Goal: Task Accomplishment & Management: Use online tool/utility

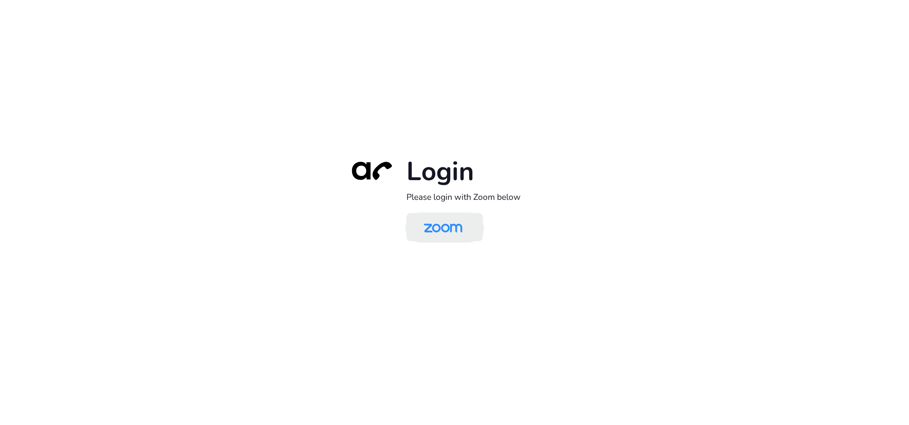
click at [465, 227] on img at bounding box center [443, 228] width 56 height 26
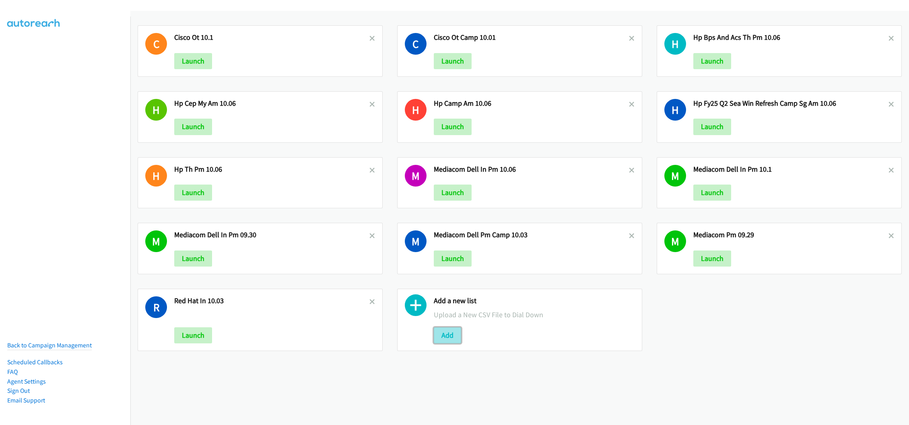
click at [454, 339] on button "Add" at bounding box center [447, 336] width 27 height 16
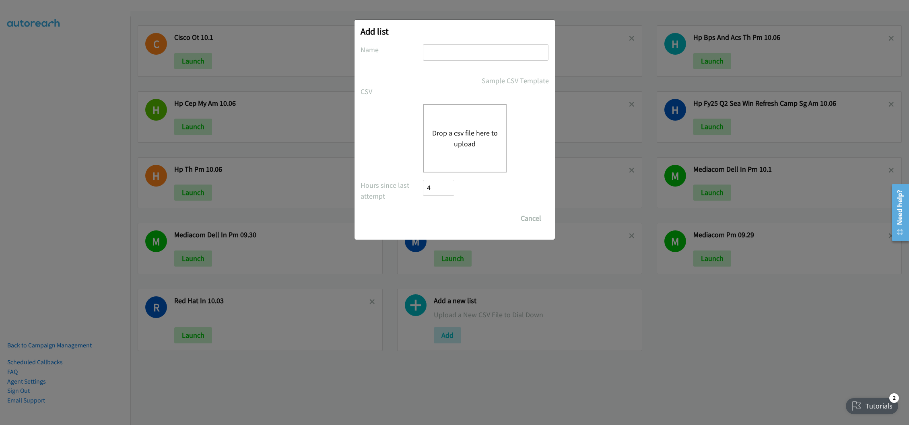
click at [442, 140] on button "Drop a csv file here to upload" at bounding box center [465, 139] width 66 height 22
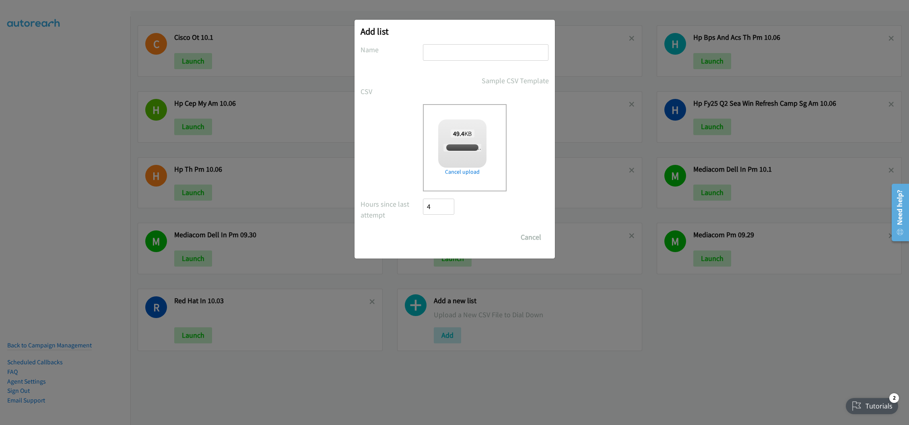
checkbox input "true"
click at [441, 52] on input "text" at bounding box center [486, 52] width 126 height 16
type input "Cisco IND AM 10.07"
click at [432, 241] on input "Save List" at bounding box center [444, 237] width 42 height 16
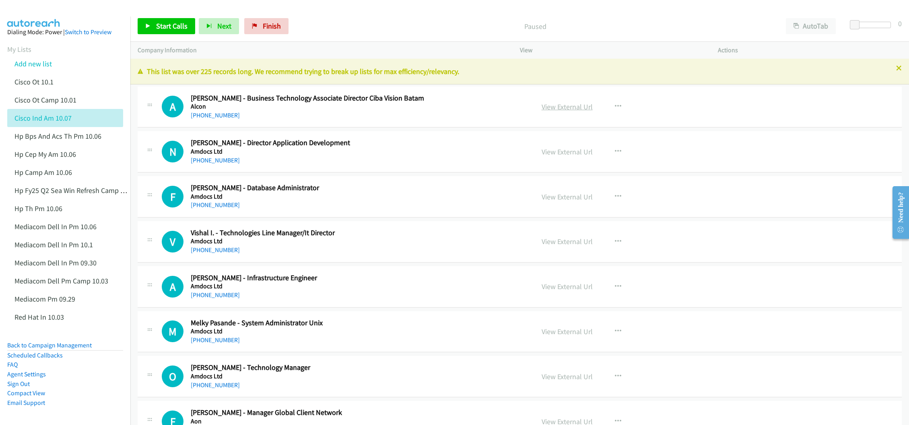
click at [562, 109] on link "View External Url" at bounding box center [567, 106] width 51 height 9
click at [569, 200] on link "View External Url" at bounding box center [567, 196] width 51 height 9
click at [546, 239] on link "View External Url" at bounding box center [567, 241] width 51 height 9
click at [561, 284] on link "View External Url" at bounding box center [567, 286] width 51 height 9
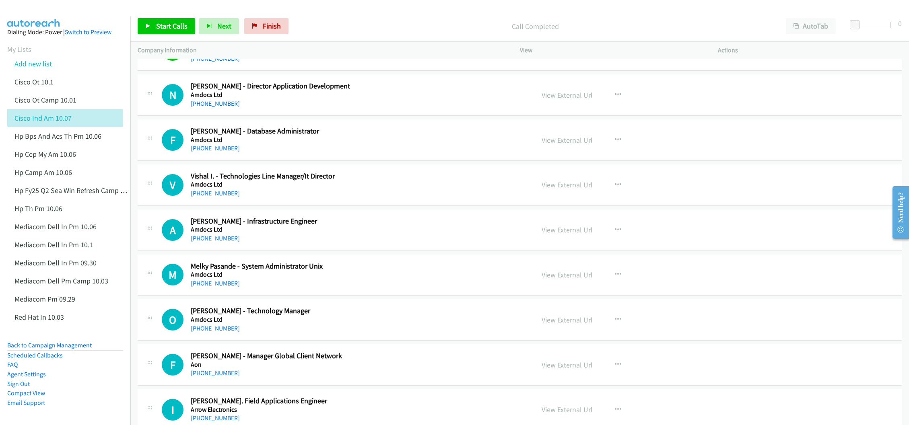
scroll to position [60, 0]
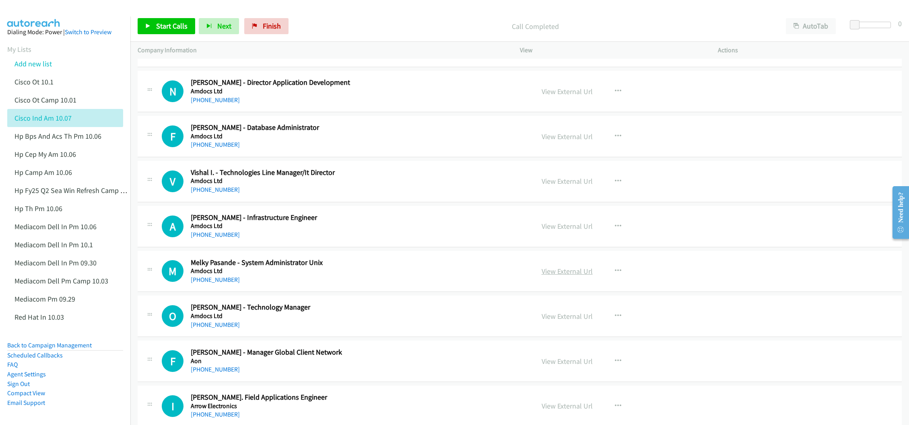
click at [542, 273] on link "View External Url" at bounding box center [567, 271] width 51 height 9
click at [570, 315] on link "View External Url" at bounding box center [567, 316] width 51 height 9
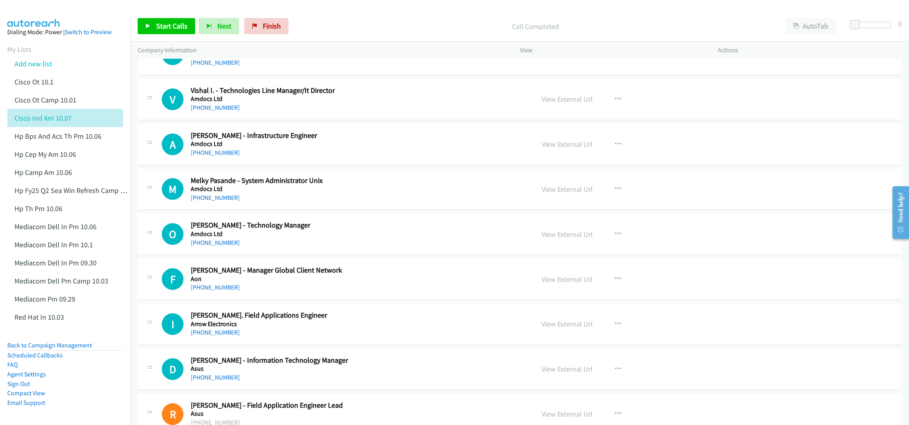
scroll to position [181, 0]
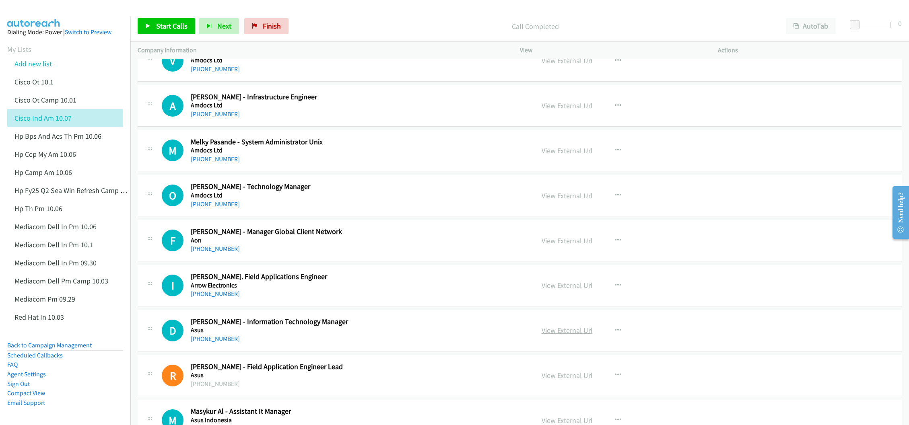
click at [547, 332] on link "View External Url" at bounding box center [567, 330] width 51 height 9
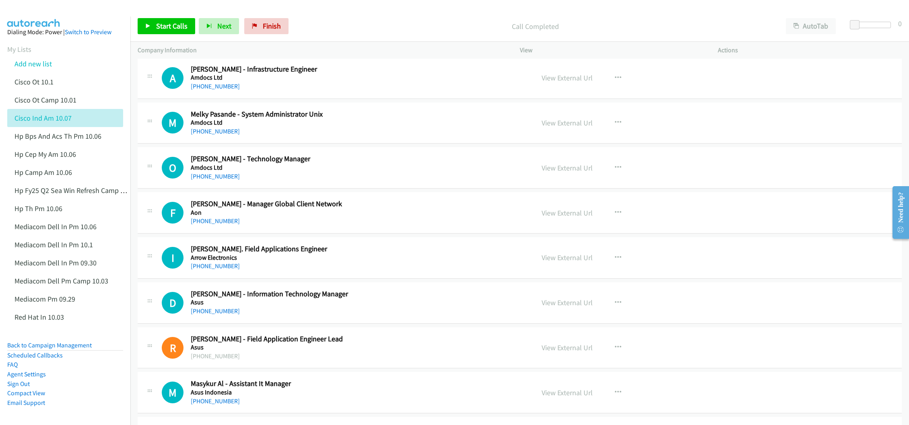
scroll to position [241, 0]
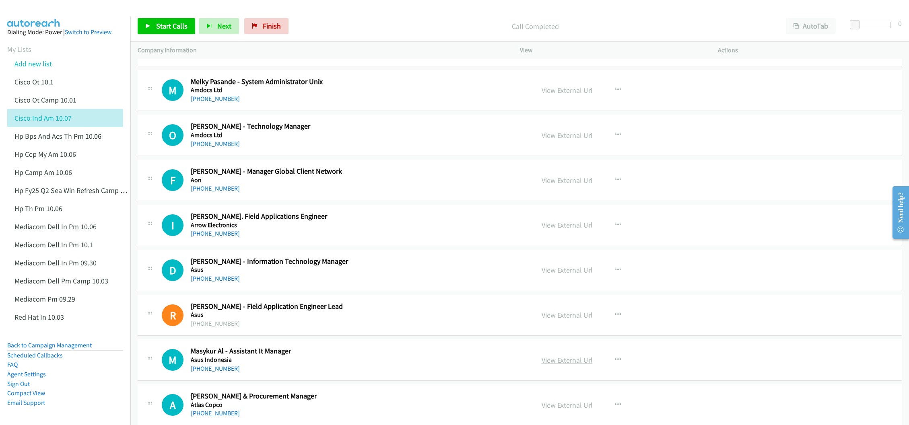
click at [564, 365] on link "View External Url" at bounding box center [567, 360] width 51 height 9
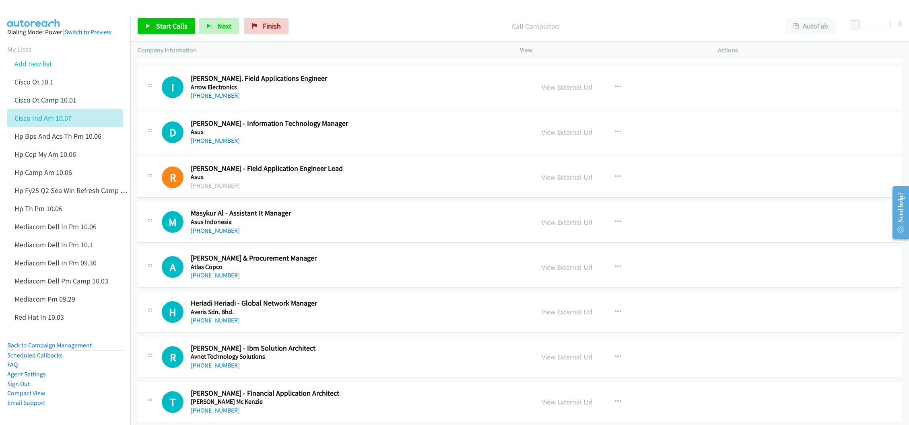
scroll to position [422, 0]
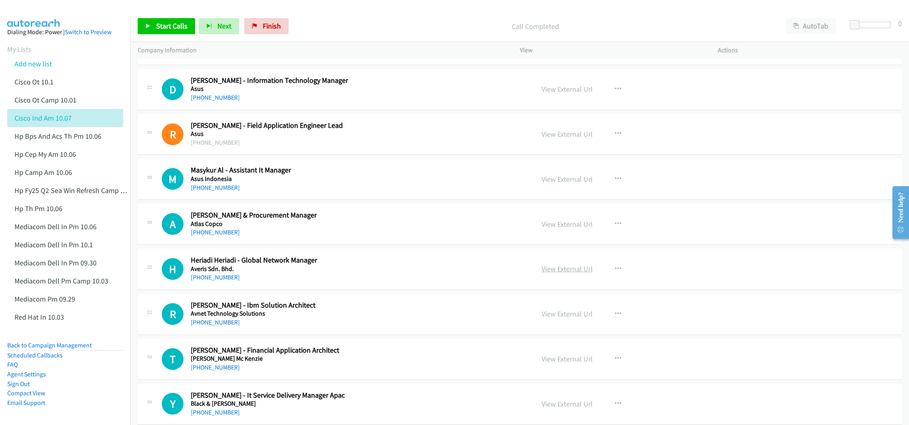
click at [573, 272] on link "View External Url" at bounding box center [567, 268] width 51 height 9
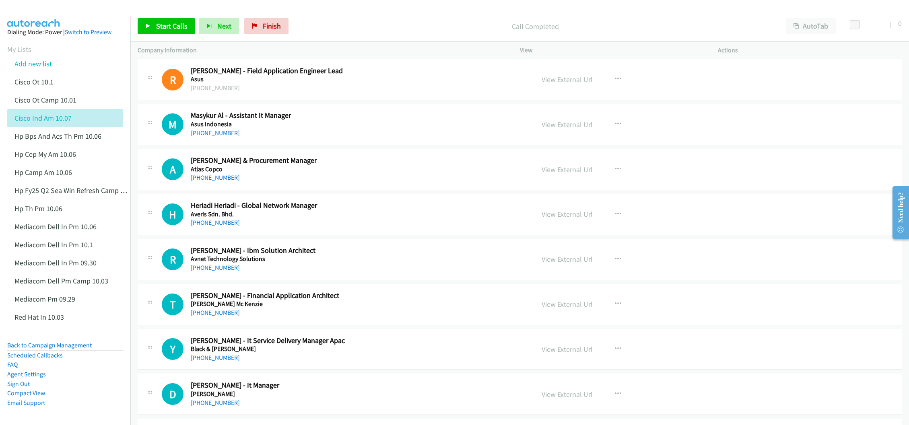
scroll to position [483, 0]
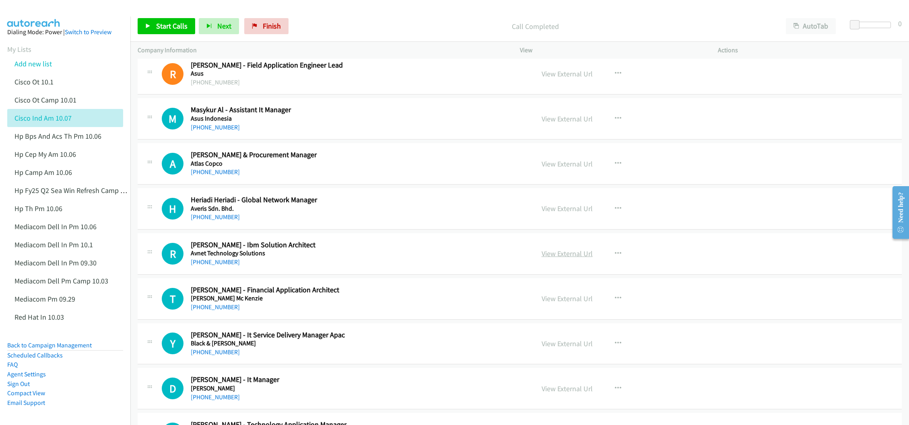
click at [555, 258] on link "View External Url" at bounding box center [567, 253] width 51 height 9
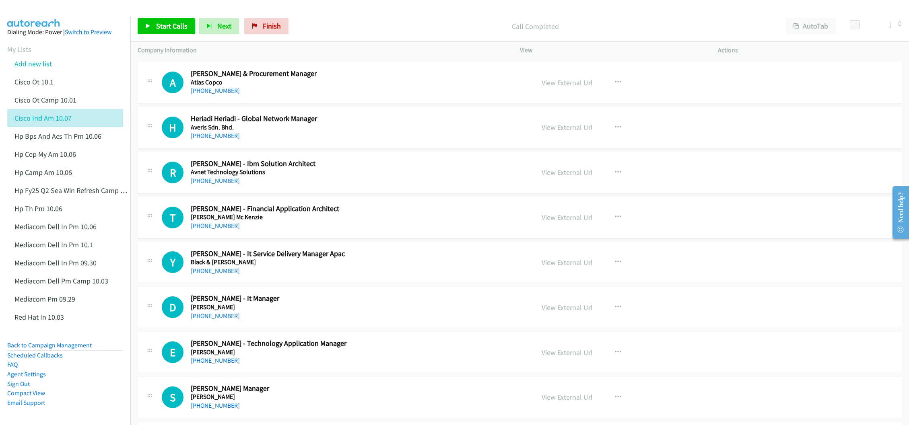
scroll to position [604, 0]
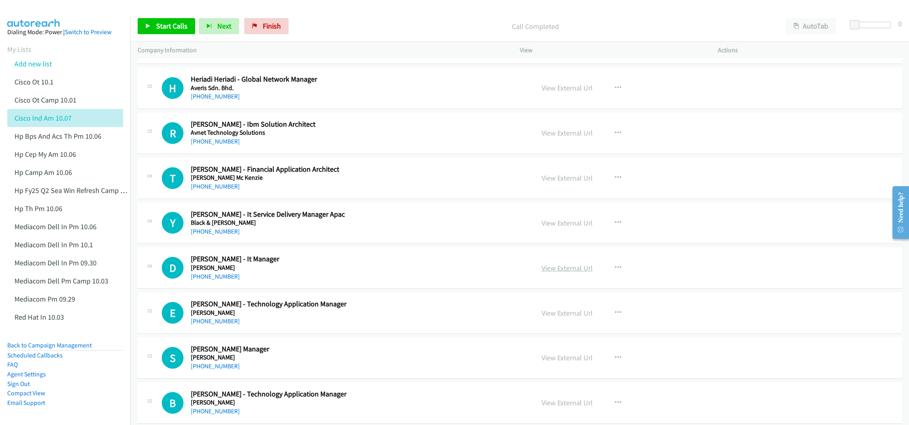
click at [563, 272] on link "View External Url" at bounding box center [567, 268] width 51 height 9
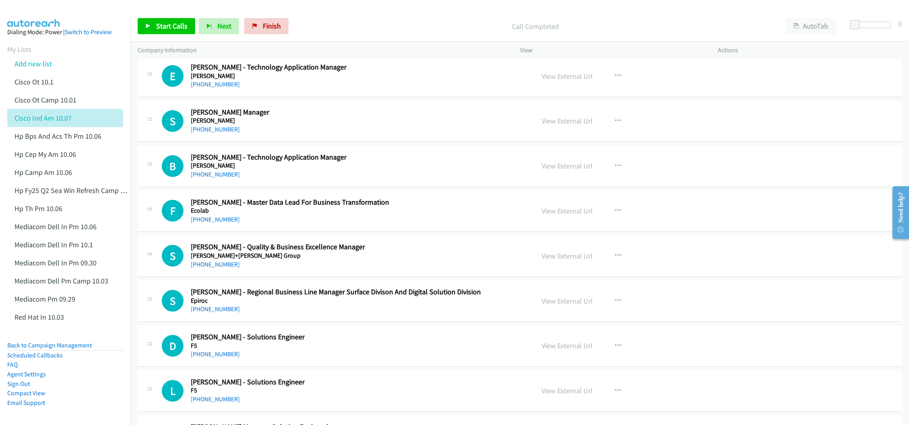
scroll to position [845, 0]
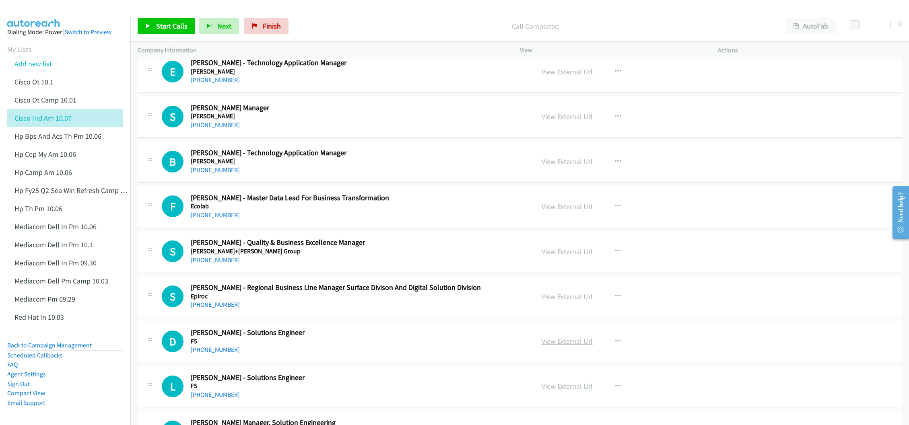
click at [560, 342] on link "View External Url" at bounding box center [567, 341] width 51 height 9
click at [564, 390] on link "View External Url" at bounding box center [567, 386] width 51 height 9
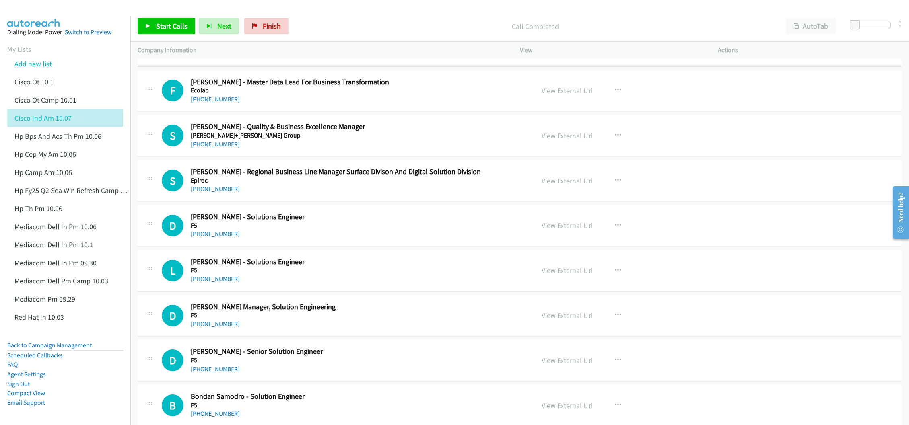
scroll to position [966, 0]
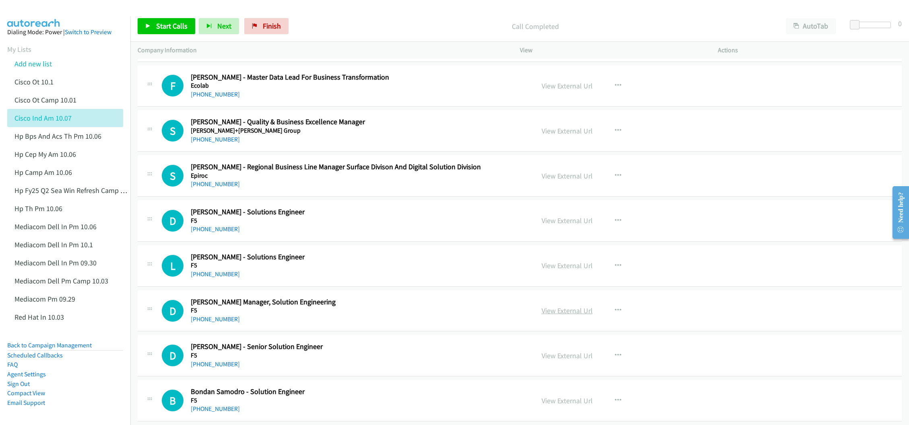
click at [547, 314] on link "View External Url" at bounding box center [567, 310] width 51 height 9
click at [550, 360] on link "View External Url" at bounding box center [567, 355] width 51 height 9
click at [546, 405] on link "View External Url" at bounding box center [567, 400] width 51 height 9
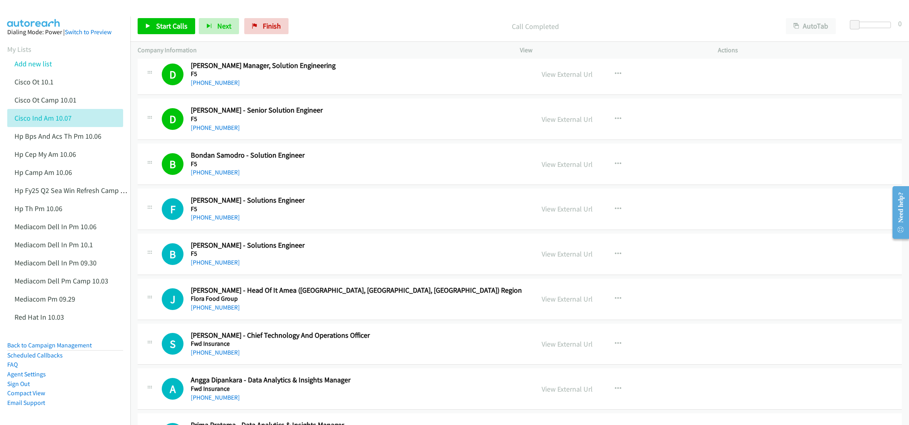
scroll to position [1207, 0]
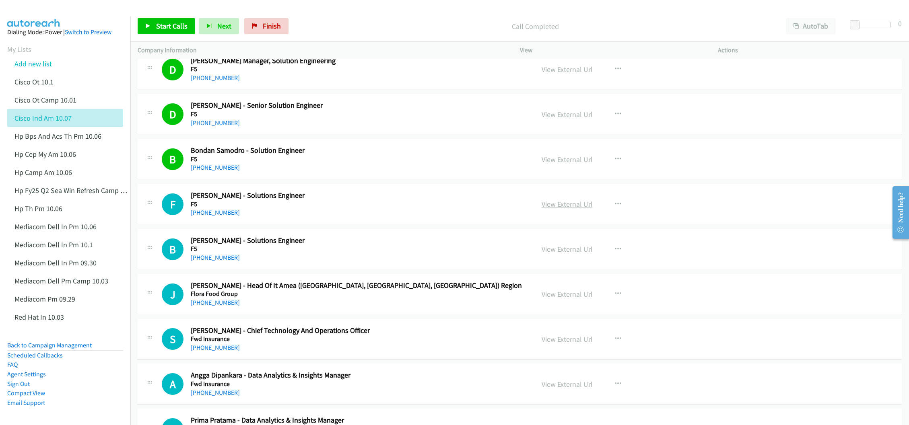
click at [542, 209] on link "View External Url" at bounding box center [567, 204] width 51 height 9
click at [553, 254] on link "View External Url" at bounding box center [567, 249] width 51 height 9
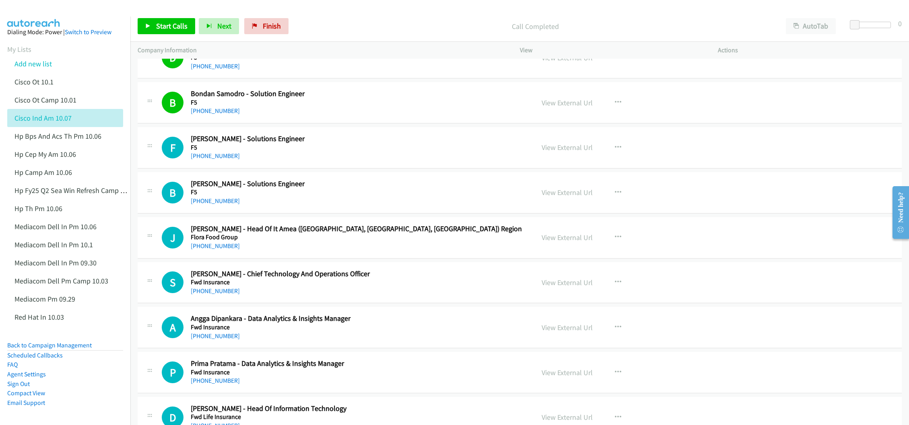
scroll to position [1267, 0]
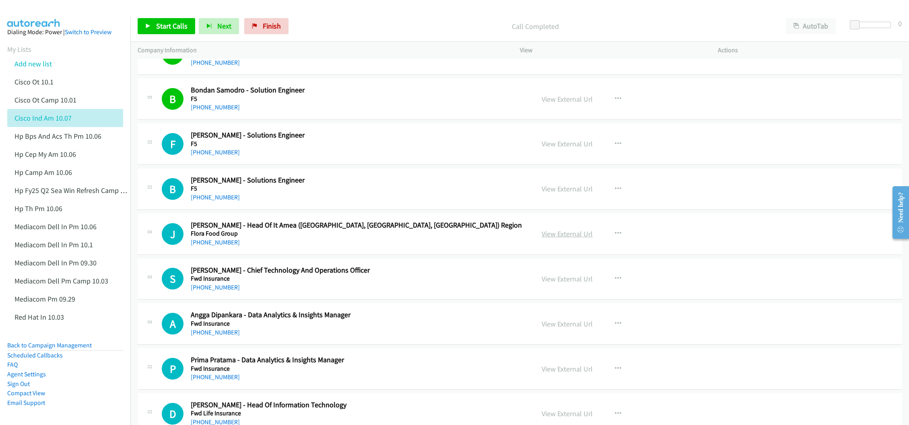
click at [543, 239] on link "View External Url" at bounding box center [567, 233] width 51 height 9
click at [548, 282] on link "View External Url" at bounding box center [567, 278] width 51 height 9
click at [550, 327] on link "View External Url" at bounding box center [567, 323] width 51 height 9
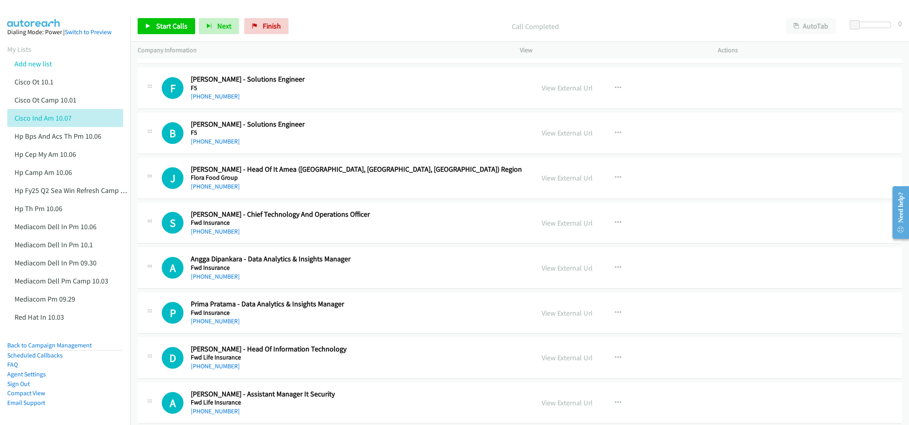
scroll to position [1328, 0]
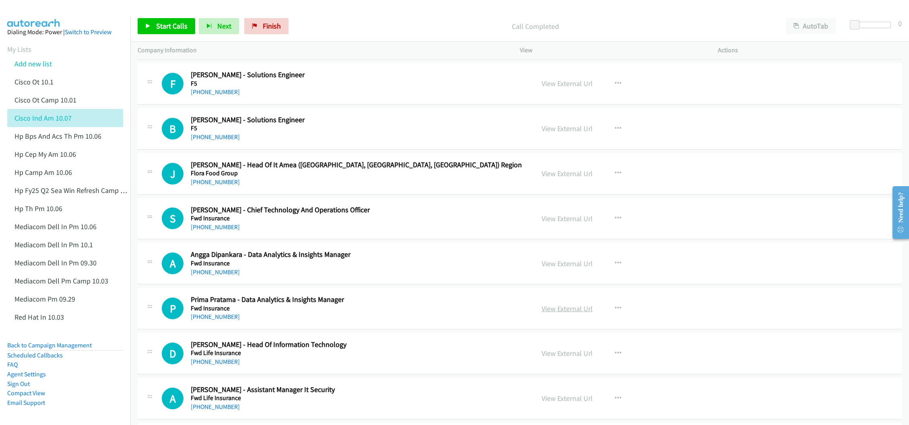
click at [562, 312] on link "View External Url" at bounding box center [567, 308] width 51 height 9
click at [553, 358] on link "View External Url" at bounding box center [567, 353] width 51 height 9
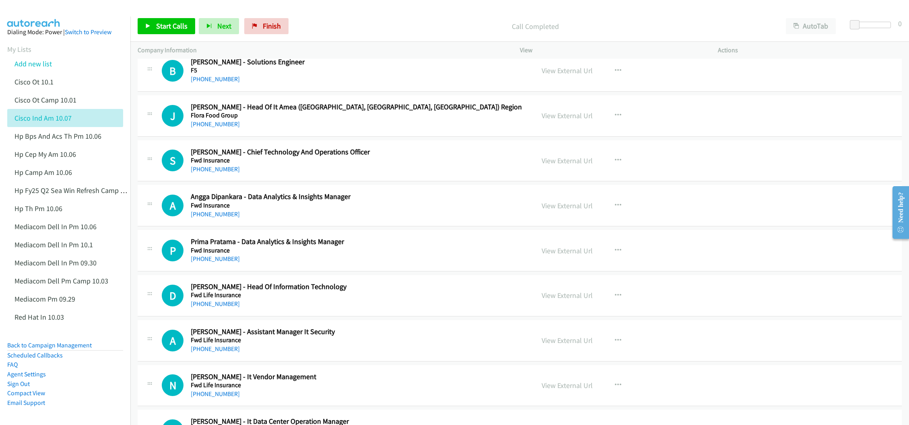
scroll to position [1388, 0]
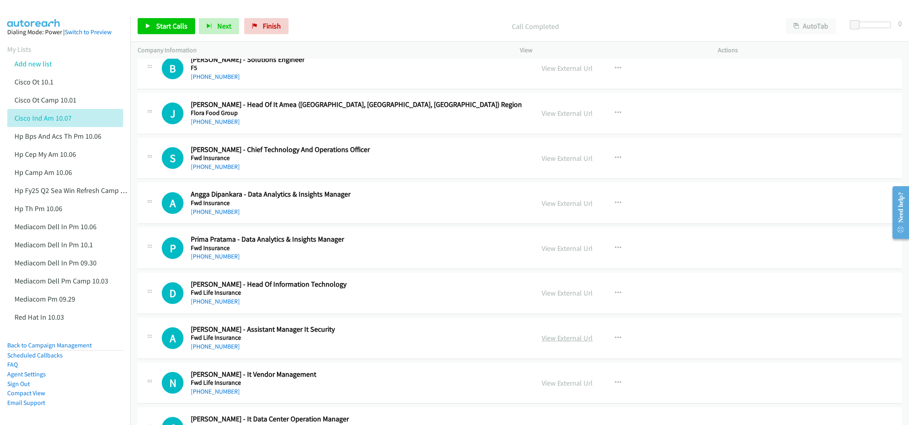
click at [550, 343] on link "View External Url" at bounding box center [567, 338] width 51 height 9
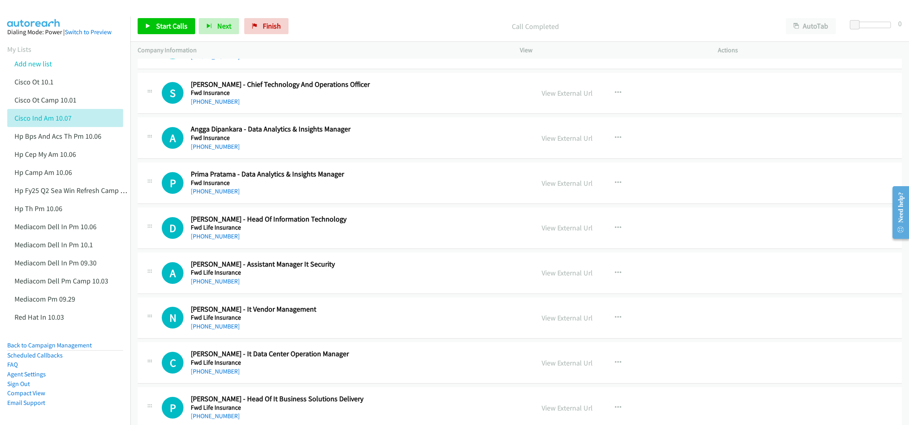
scroll to position [1509, 0]
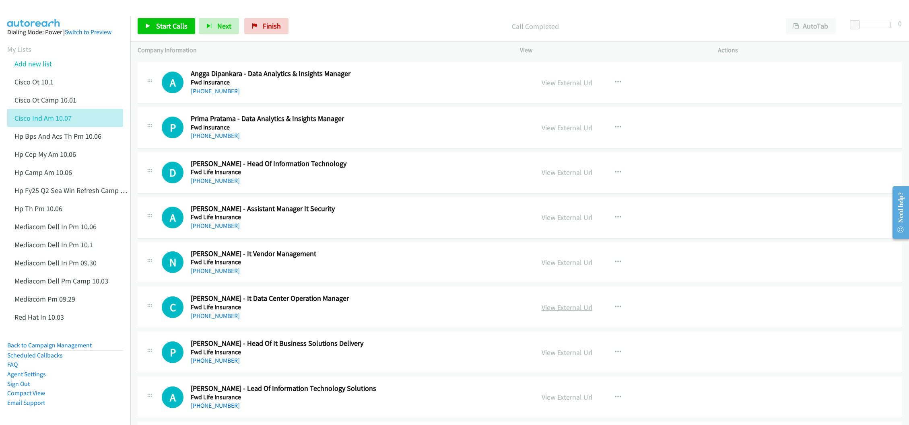
click at [558, 312] on link "View External Url" at bounding box center [567, 307] width 51 height 9
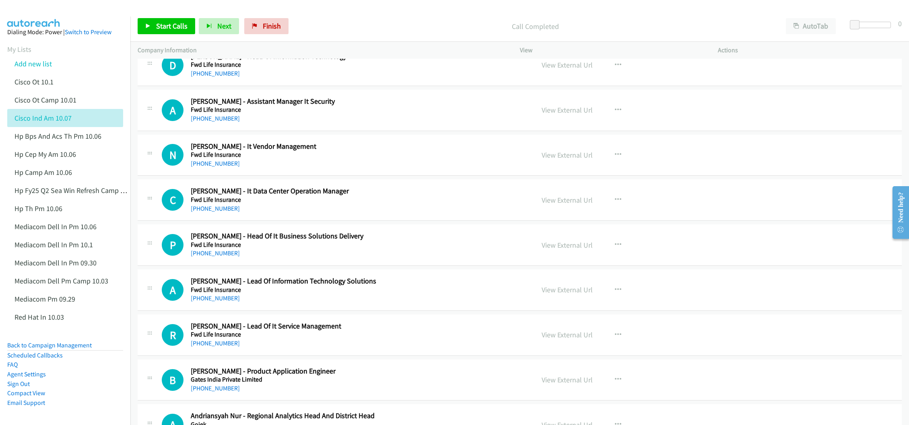
scroll to position [1629, 0]
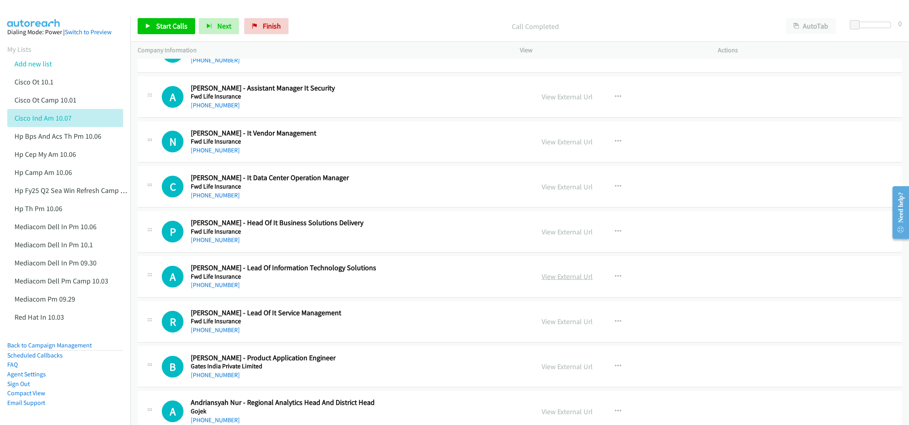
click at [550, 281] on link "View External Url" at bounding box center [567, 276] width 51 height 9
click at [566, 326] on link "View External Url" at bounding box center [567, 321] width 51 height 9
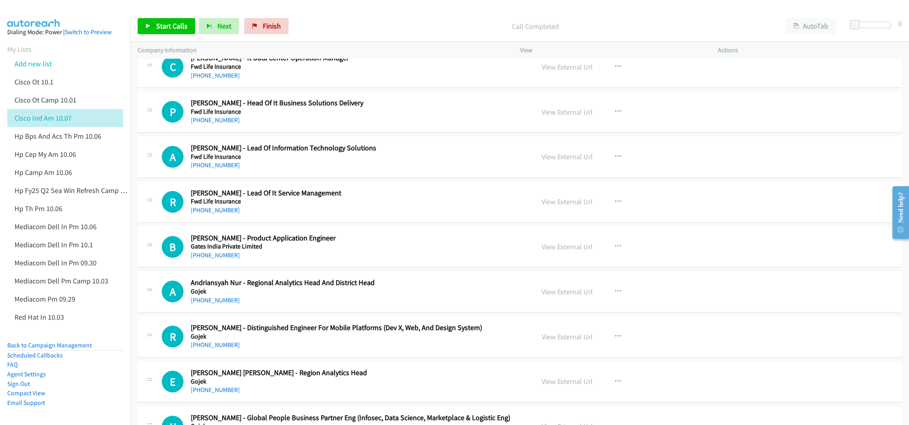
scroll to position [1750, 0]
click at [547, 251] on link "View External Url" at bounding box center [567, 245] width 51 height 9
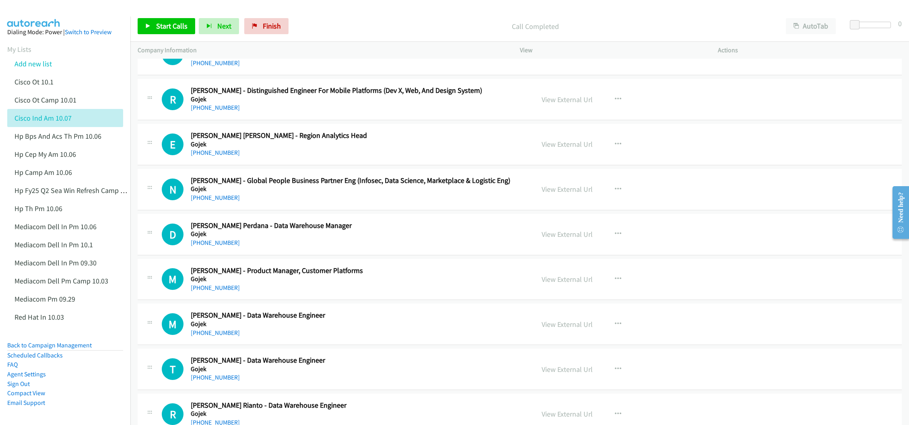
scroll to position [1992, 0]
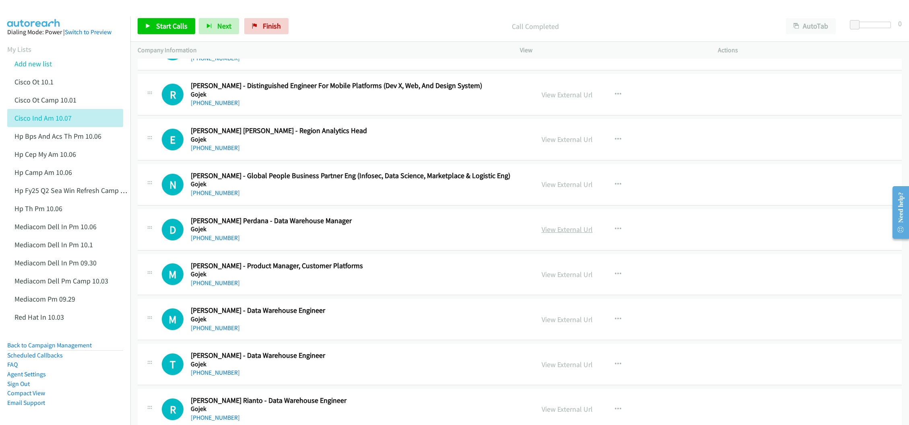
click at [571, 234] on link "View External Url" at bounding box center [567, 229] width 51 height 9
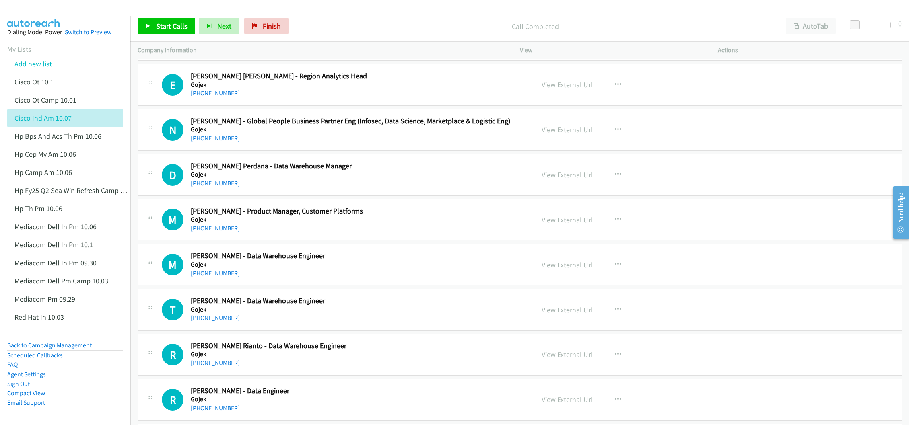
scroll to position [2052, 0]
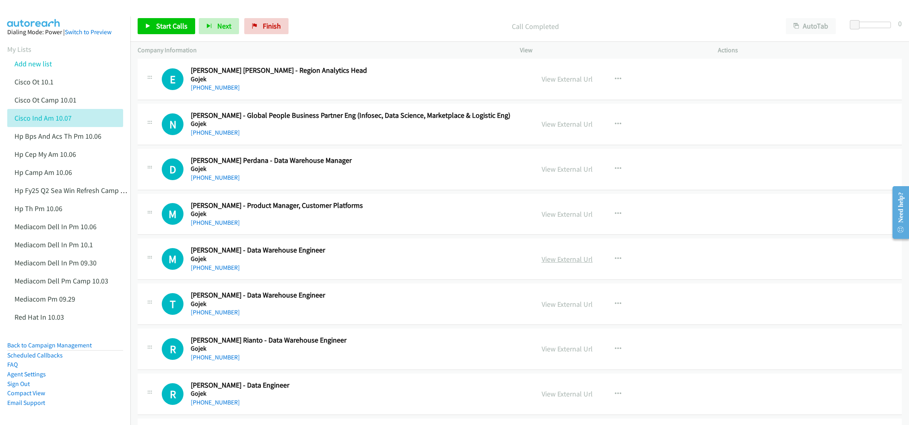
click at [552, 264] on link "View External Url" at bounding box center [567, 259] width 51 height 9
click at [547, 309] on link "View External Url" at bounding box center [567, 304] width 51 height 9
click at [552, 354] on link "View External Url" at bounding box center [567, 348] width 51 height 9
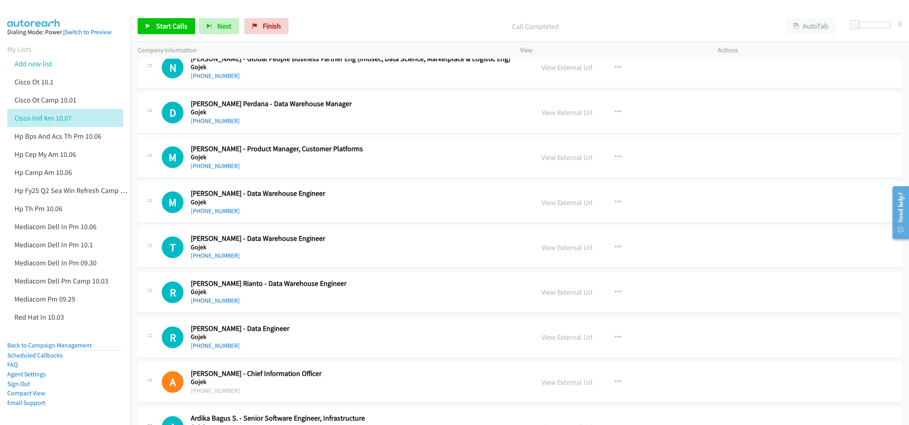
scroll to position [2112, 0]
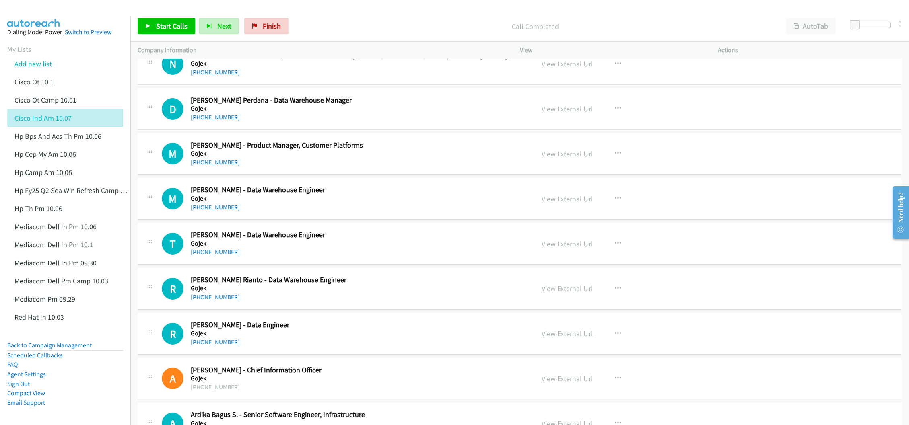
click at [566, 338] on link "View External Url" at bounding box center [567, 333] width 51 height 9
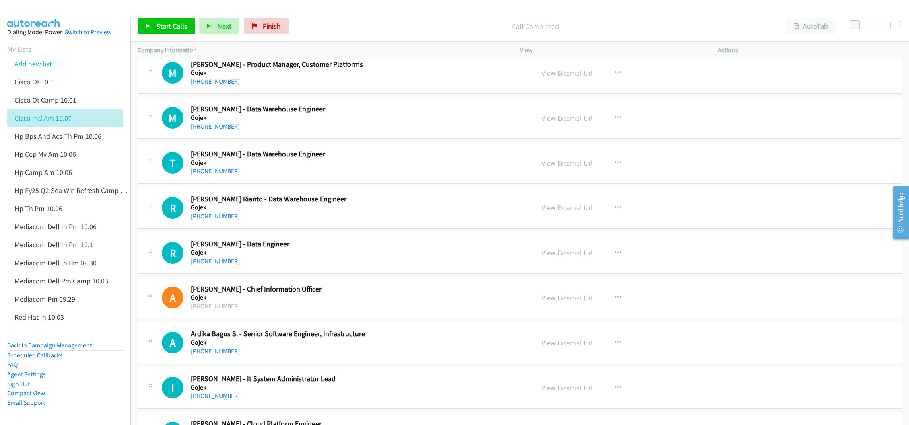
scroll to position [2233, 0]
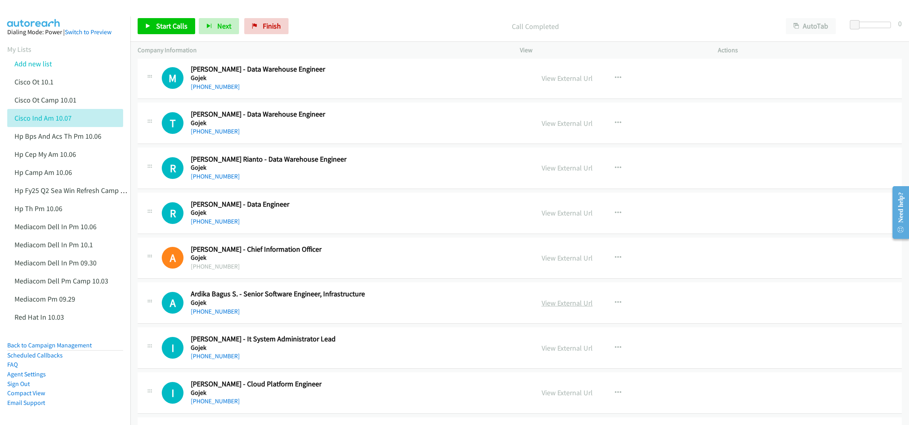
click at [569, 308] on link "View External Url" at bounding box center [567, 303] width 51 height 9
click at [558, 353] on link "View External Url" at bounding box center [567, 348] width 51 height 9
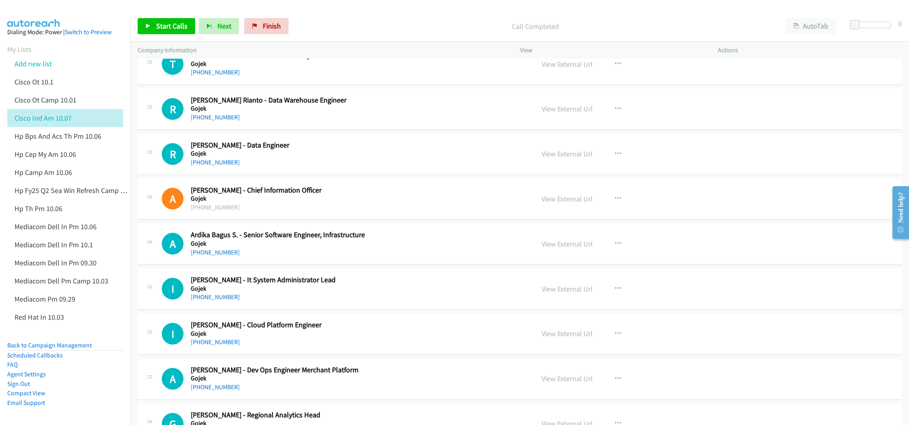
scroll to position [2293, 0]
click at [556, 337] on link "View External Url" at bounding box center [567, 332] width 51 height 9
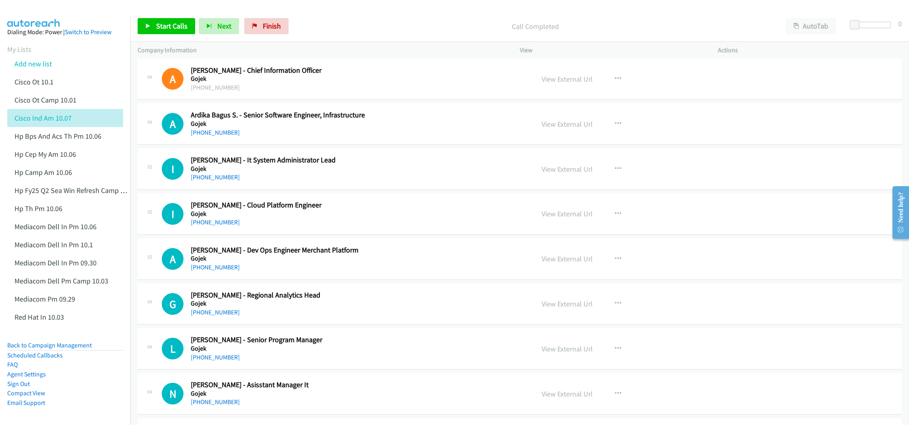
scroll to position [2414, 0]
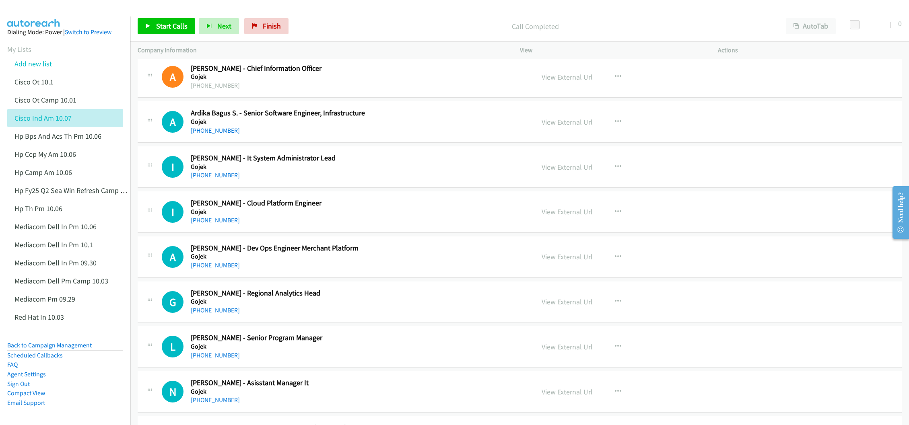
click at [546, 262] on link "View External Url" at bounding box center [567, 256] width 51 height 9
click at [550, 352] on link "View External Url" at bounding box center [567, 346] width 51 height 9
click at [559, 397] on link "View External Url" at bounding box center [567, 391] width 51 height 9
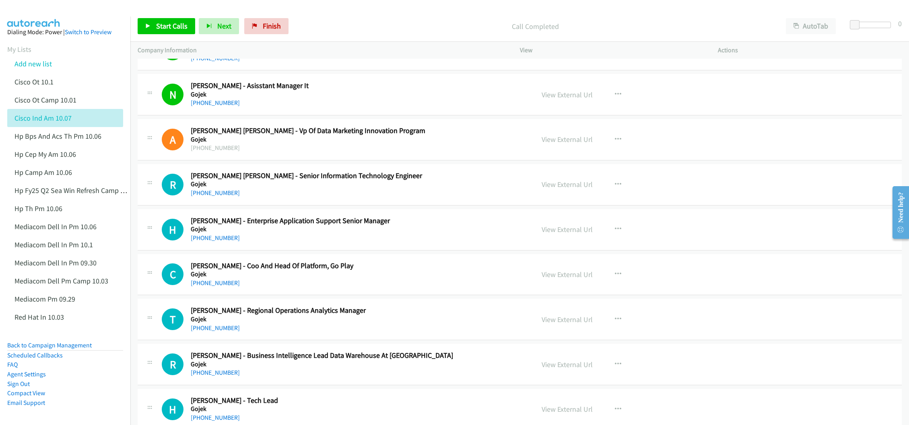
scroll to position [2716, 0]
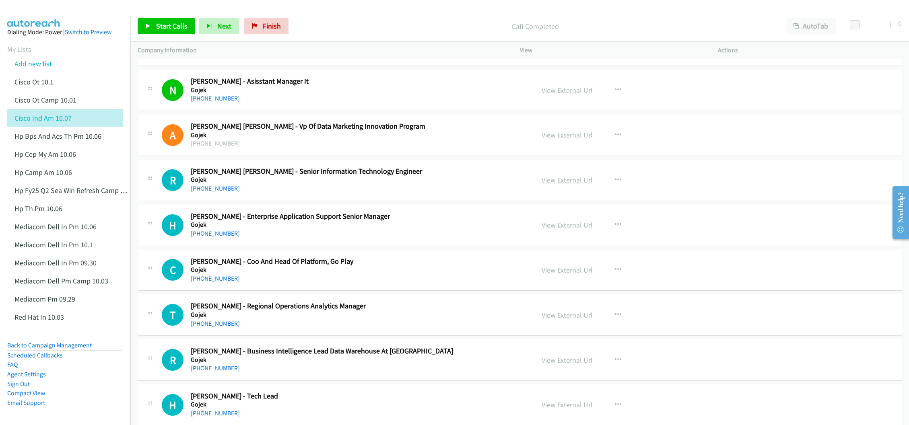
click at [567, 185] on link "View External Url" at bounding box center [567, 179] width 51 height 9
click at [552, 230] on link "View External Url" at bounding box center [567, 224] width 51 height 9
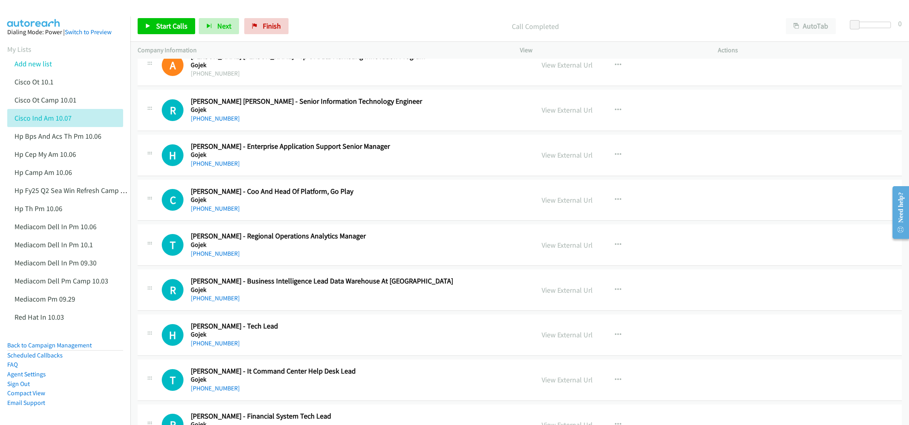
scroll to position [2836, 0]
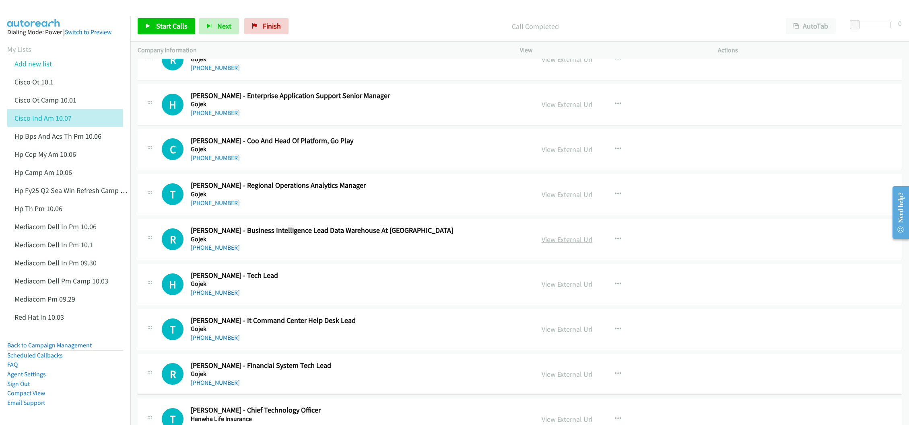
click at [571, 244] on link "View External Url" at bounding box center [567, 239] width 51 height 9
click at [551, 289] on link "View External Url" at bounding box center [567, 284] width 51 height 9
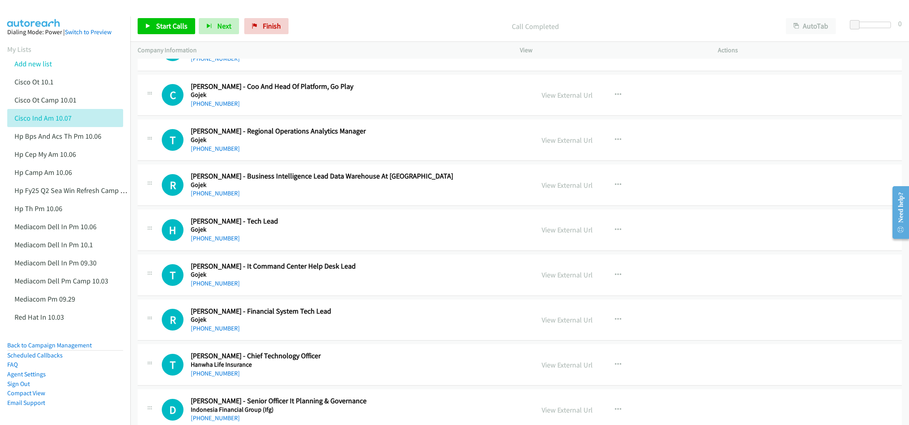
scroll to position [2897, 0]
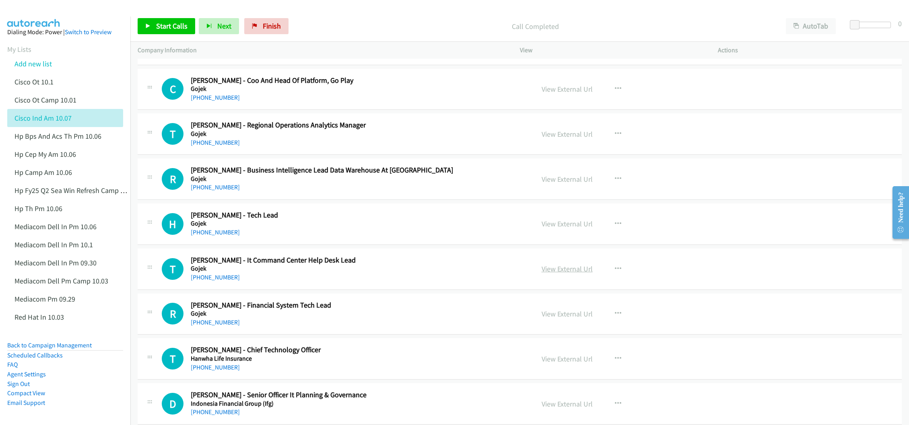
click at [559, 274] on link "View External Url" at bounding box center [567, 268] width 51 height 9
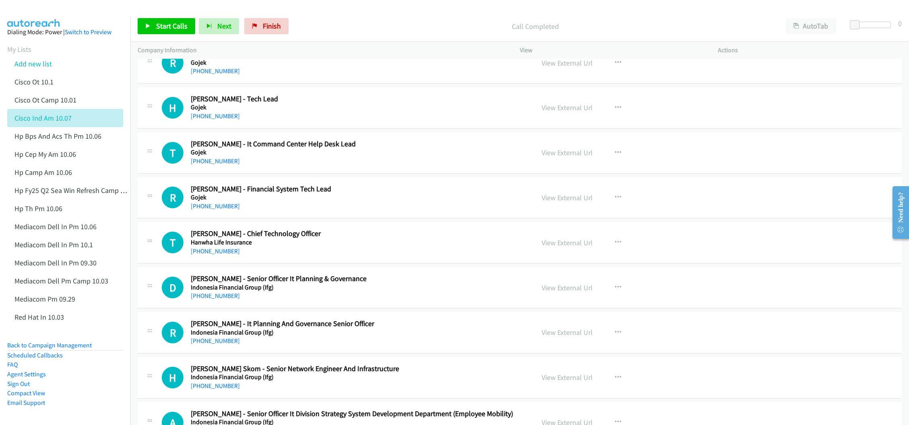
scroll to position [3018, 0]
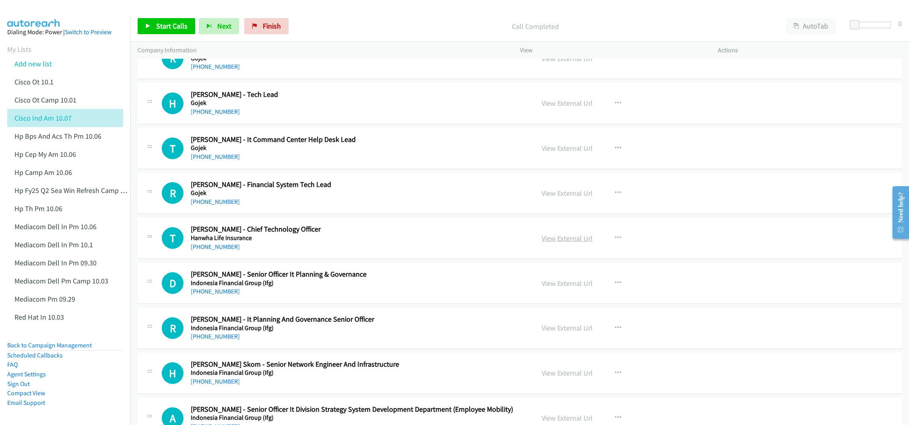
click at [560, 243] on link "View External Url" at bounding box center [567, 238] width 51 height 9
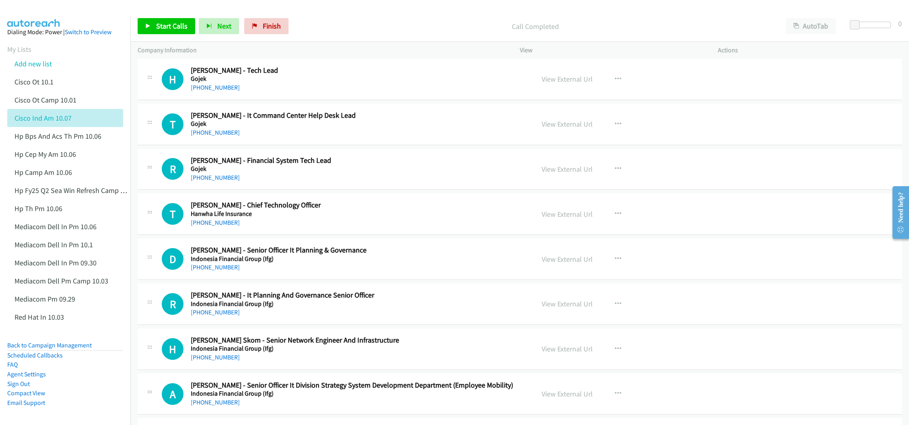
scroll to position [3078, 0]
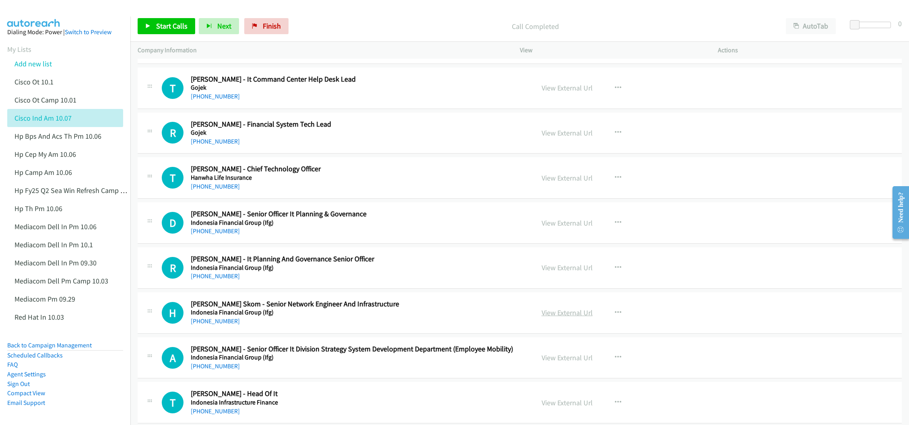
click at [547, 317] on link "View External Url" at bounding box center [567, 312] width 51 height 9
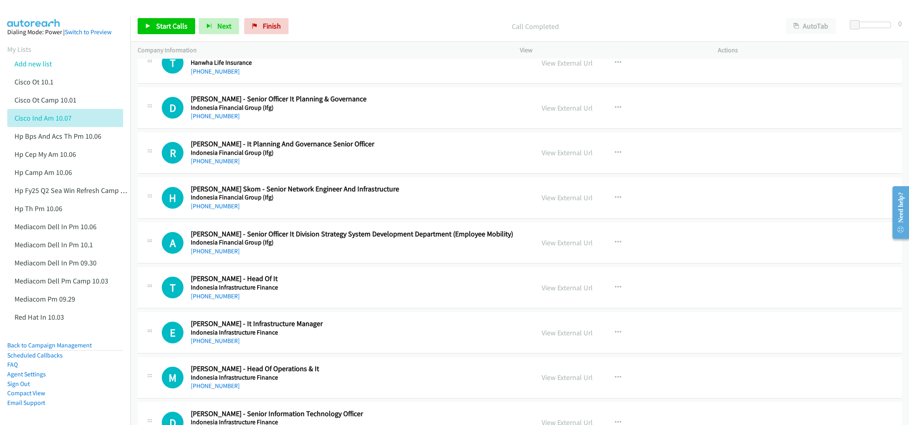
scroll to position [3199, 0]
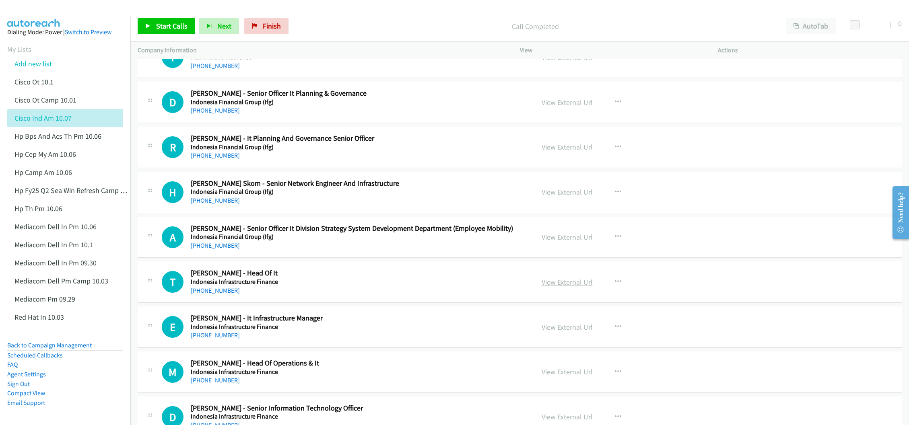
click at [553, 287] on link "View External Url" at bounding box center [567, 282] width 51 height 9
click at [558, 332] on link "View External Url" at bounding box center [567, 327] width 51 height 9
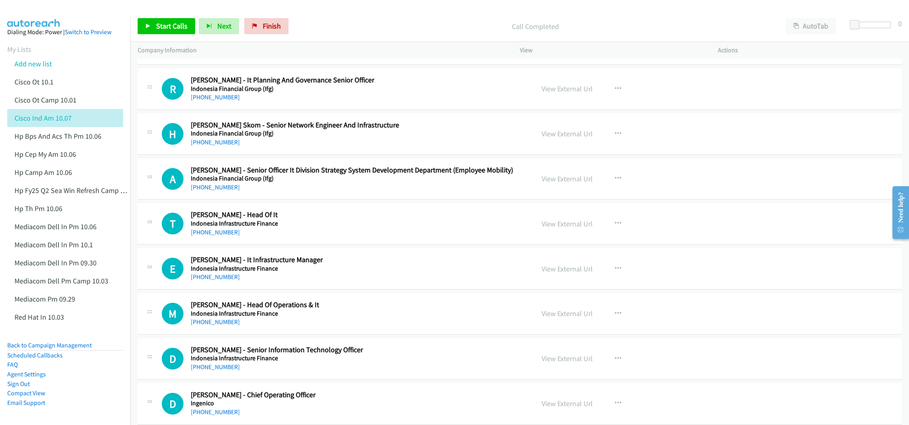
scroll to position [3259, 0]
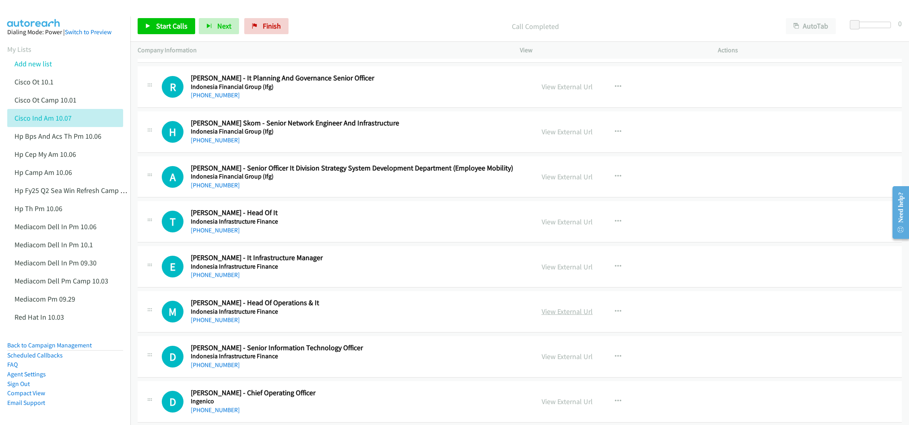
click at [565, 316] on link "View External Url" at bounding box center [567, 311] width 51 height 9
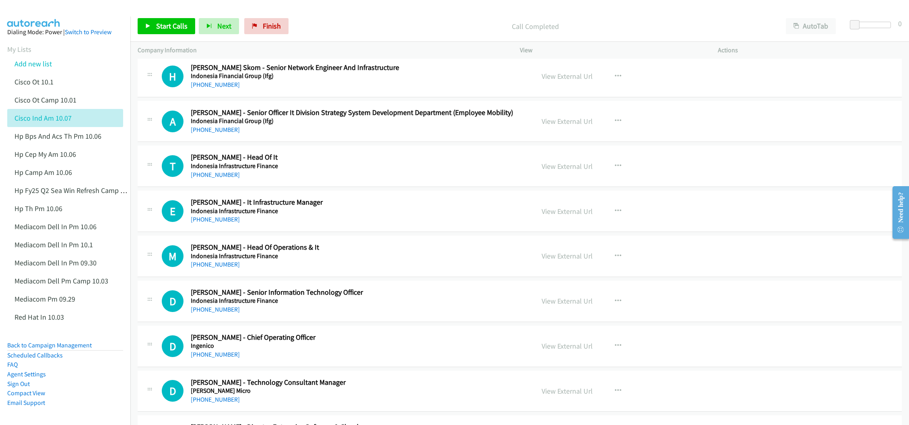
scroll to position [3319, 0]
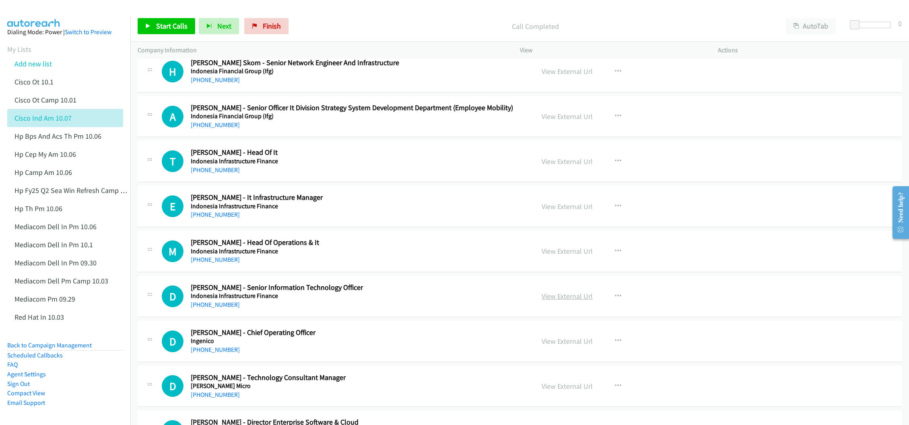
click at [542, 301] on link "View External Url" at bounding box center [567, 296] width 51 height 9
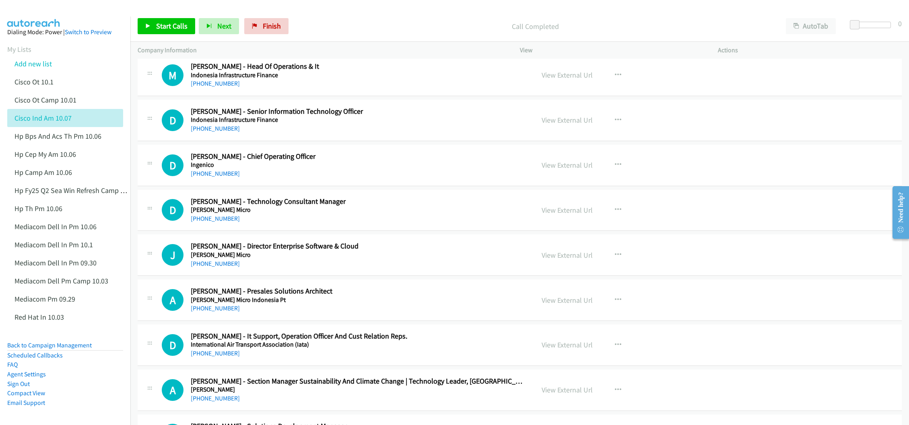
scroll to position [3500, 0]
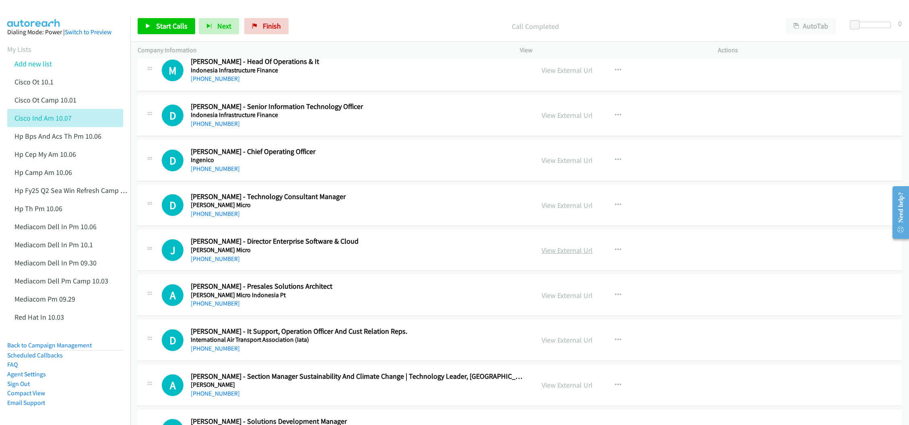
click at [573, 255] on link "View External Url" at bounding box center [567, 250] width 51 height 9
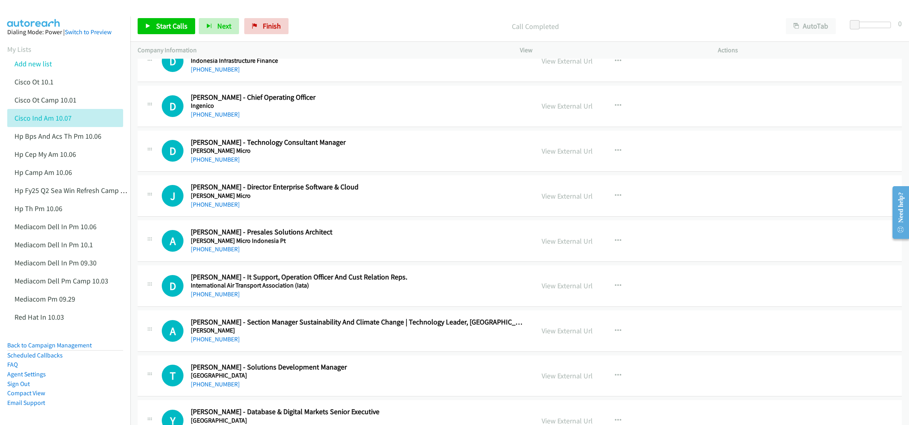
scroll to position [3561, 0]
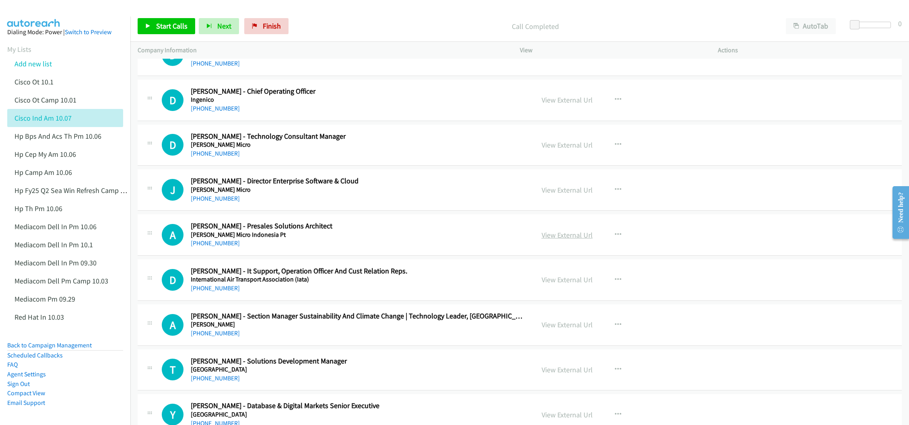
click at [563, 240] on link "View External Url" at bounding box center [567, 235] width 51 height 9
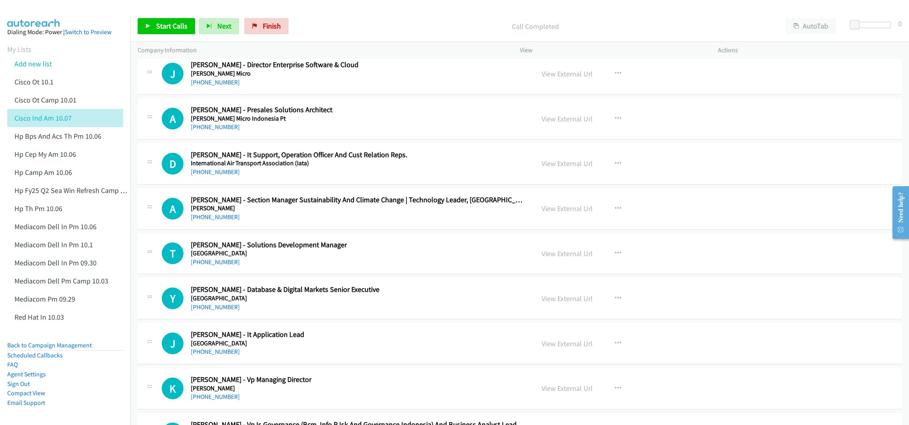
scroll to position [3681, 0]
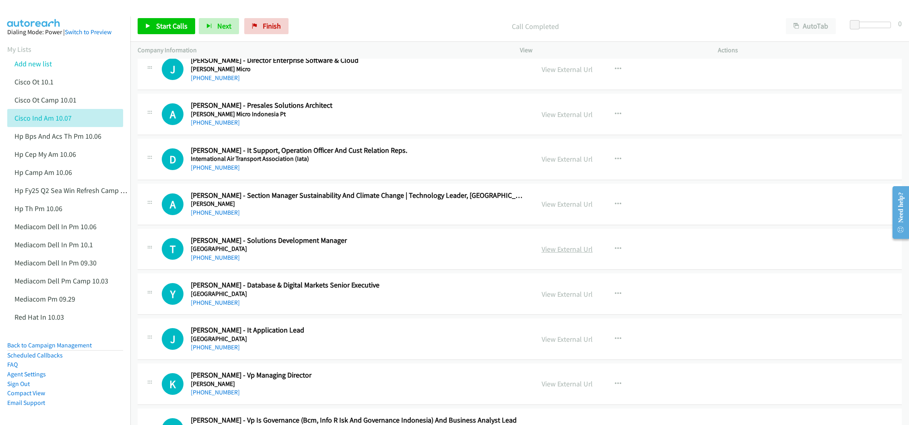
click at [564, 254] on link "View External Url" at bounding box center [567, 249] width 51 height 9
click at [564, 299] on link "View External Url" at bounding box center [567, 294] width 51 height 9
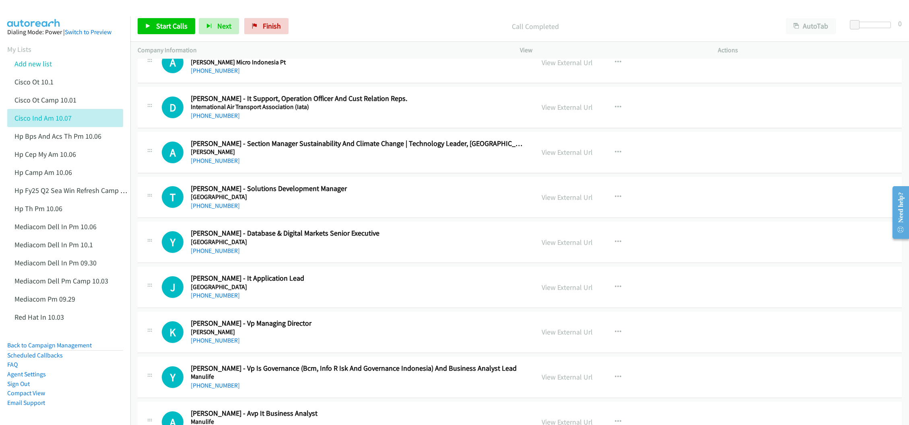
scroll to position [3742, 0]
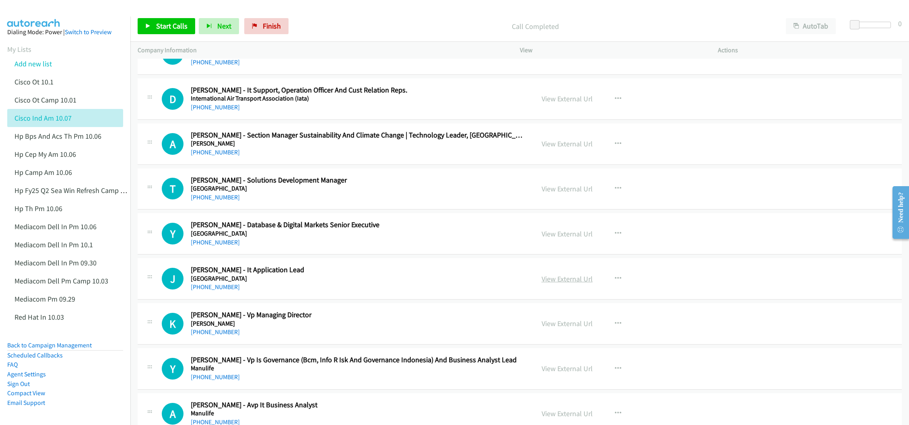
click at [554, 284] on link "View External Url" at bounding box center [567, 278] width 51 height 9
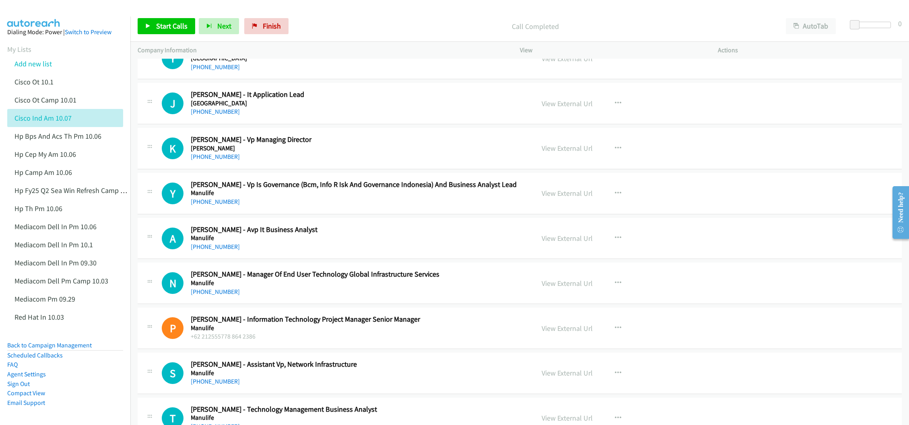
scroll to position [3923, 0]
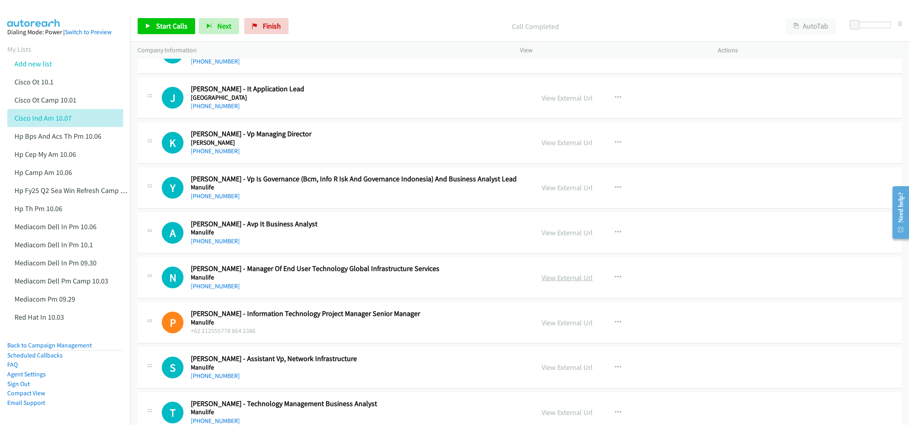
click at [548, 282] on link "View External Url" at bounding box center [567, 277] width 51 height 9
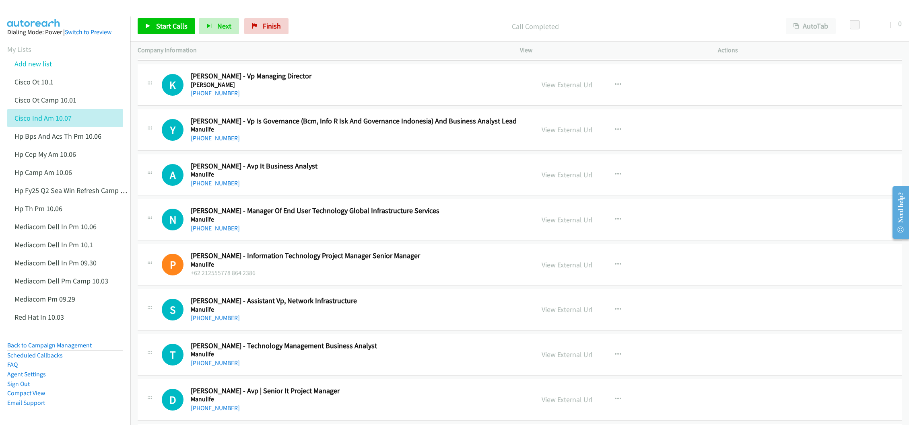
scroll to position [3983, 0]
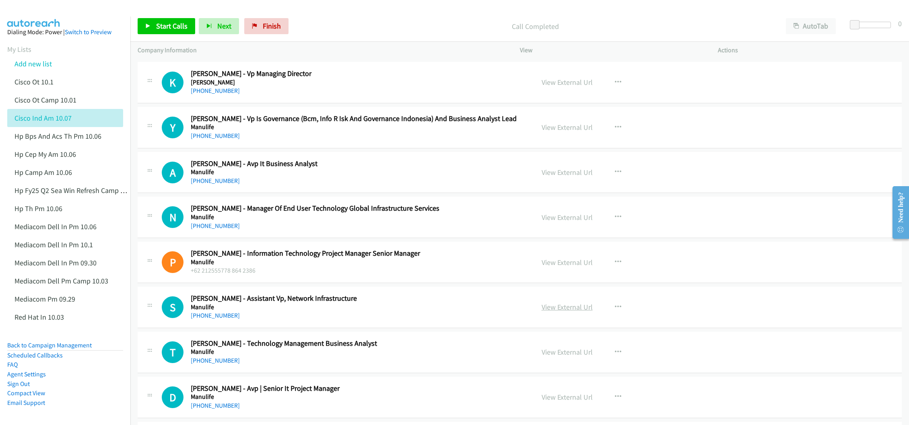
click at [545, 312] on link "View External Url" at bounding box center [567, 307] width 51 height 9
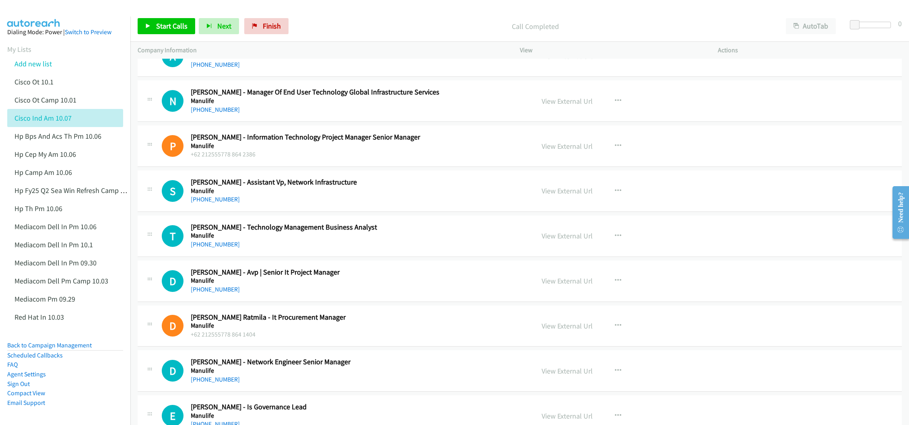
scroll to position [4104, 0]
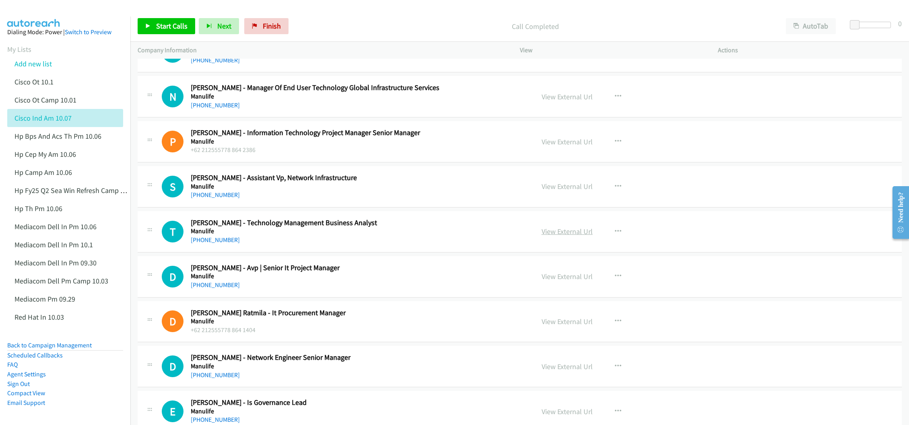
click at [570, 236] on link "View External Url" at bounding box center [567, 231] width 51 height 9
click at [557, 326] on link "View External Url" at bounding box center [567, 321] width 51 height 9
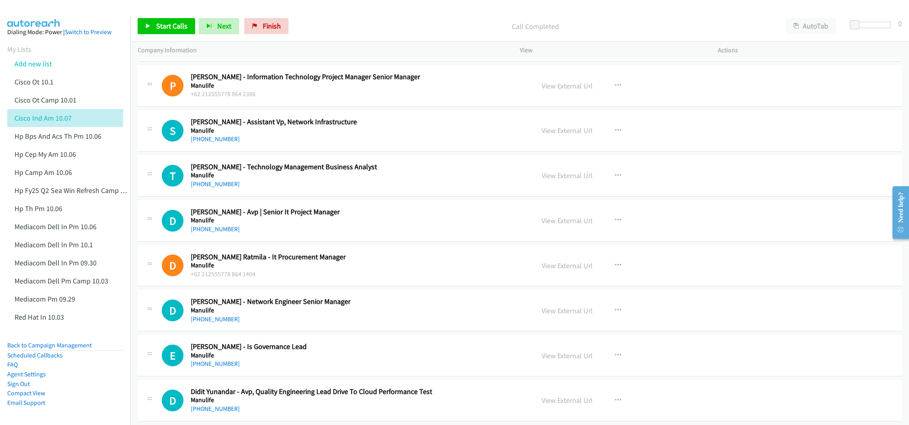
scroll to position [4164, 0]
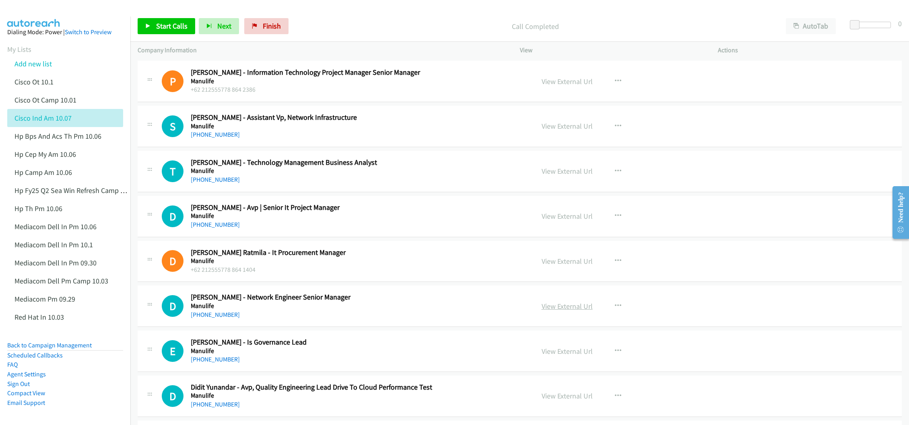
click at [542, 311] on link "View External Url" at bounding box center [567, 306] width 51 height 9
